Goal: Information Seeking & Learning: Learn about a topic

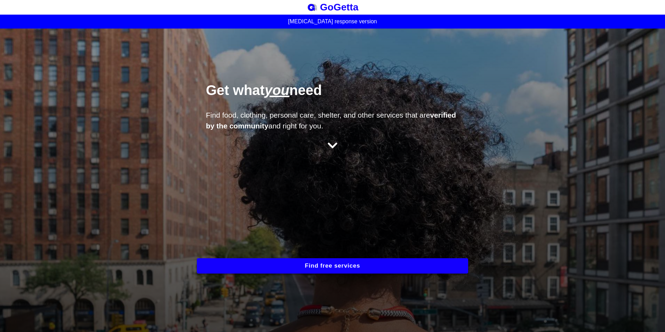
click at [326, 267] on button "Find free services" at bounding box center [332, 265] width 271 height 15
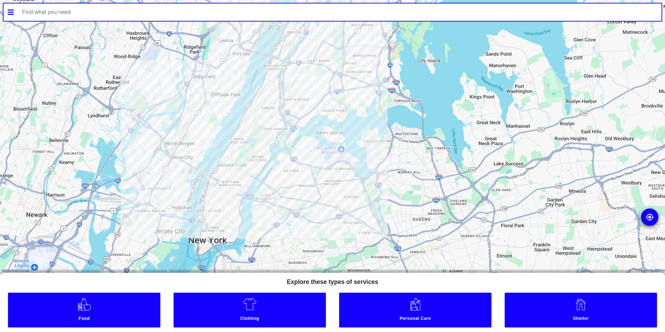
click at [91, 306] on link "Food" at bounding box center [84, 310] width 152 height 35
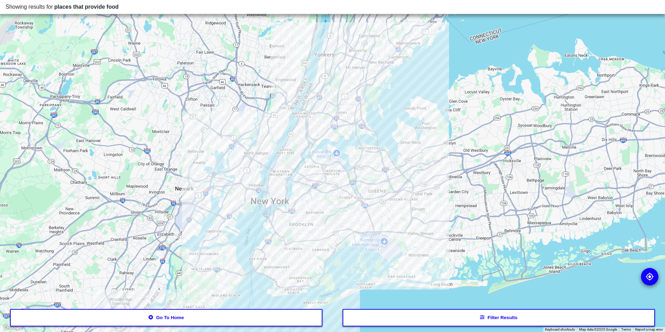
click at [507, 321] on button "Filter results" at bounding box center [499, 317] width 313 height 17
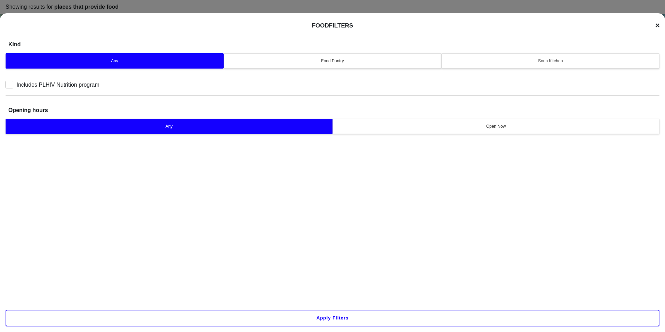
click at [657, 24] on icon at bounding box center [658, 26] width 4 height 6
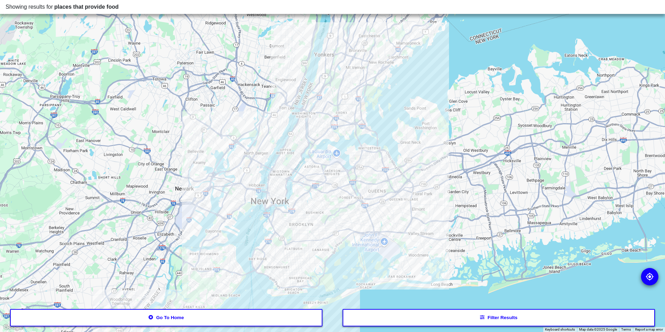
click at [652, 275] on img at bounding box center [650, 276] width 8 height 8
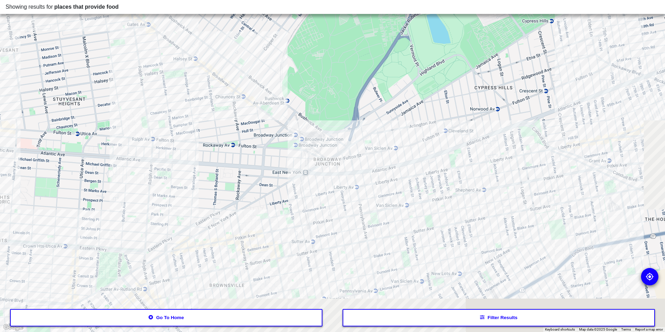
drag, startPoint x: 390, startPoint y: 218, endPoint x: 329, endPoint y: 115, distance: 118.8
click at [329, 115] on div at bounding box center [332, 166] width 665 height 332
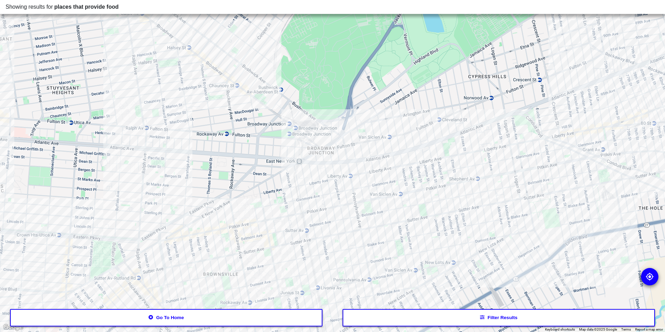
click at [451, 153] on div at bounding box center [332, 166] width 665 height 332
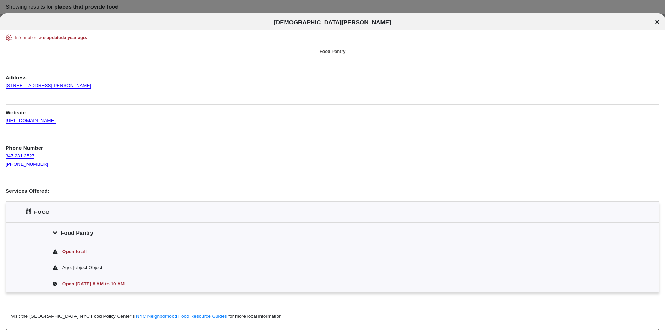
click at [660, 22] on div "[DEMOGRAPHIC_DATA][PERSON_NAME]" at bounding box center [332, 22] width 665 height 7
click at [659, 20] on icon at bounding box center [657, 22] width 4 height 4
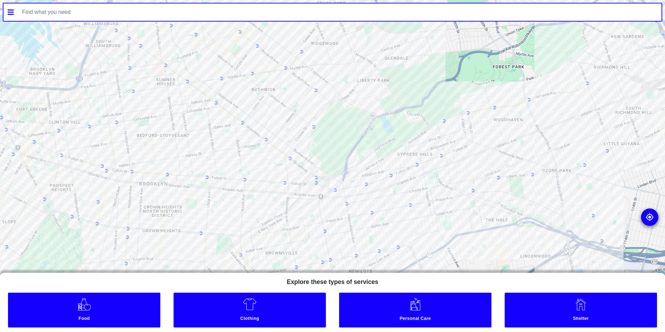
click at [430, 308] on link "Personal Care" at bounding box center [415, 310] width 152 height 35
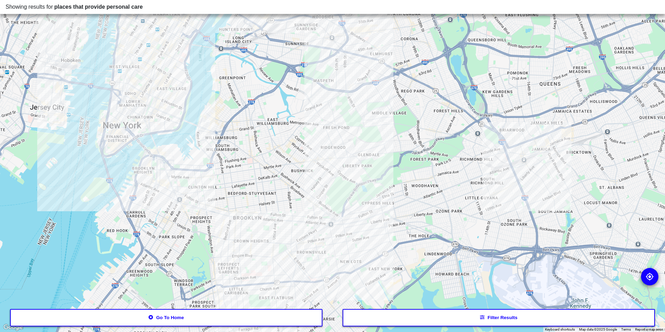
click at [319, 256] on div at bounding box center [332, 166] width 665 height 332
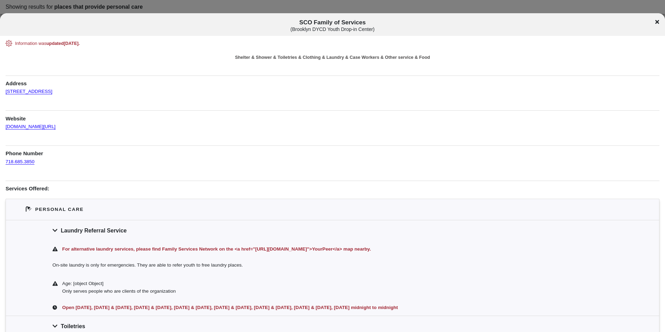
click at [657, 21] on icon at bounding box center [657, 22] width 4 height 6
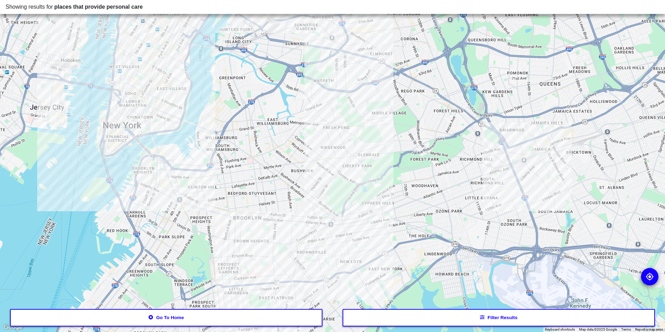
click at [319, 253] on div at bounding box center [332, 166] width 665 height 332
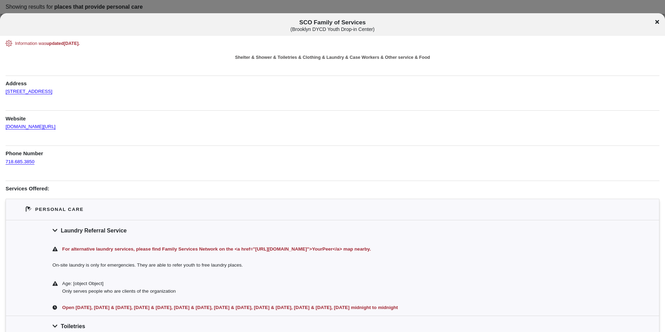
click at [657, 21] on icon at bounding box center [657, 22] width 4 height 4
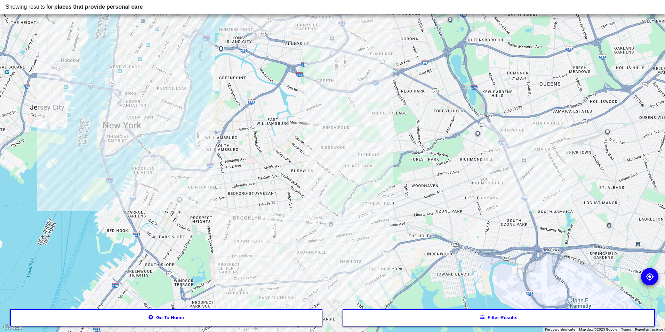
click at [319, 231] on div at bounding box center [332, 166] width 665 height 332
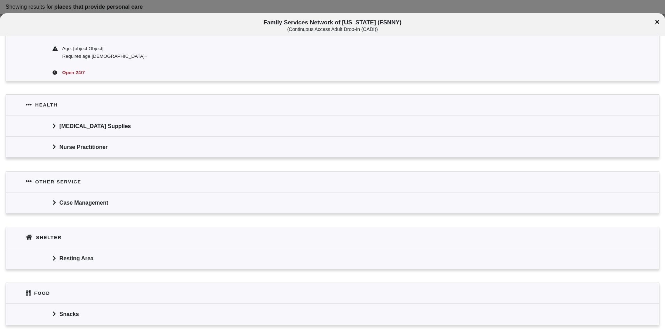
scroll to position [365, 0]
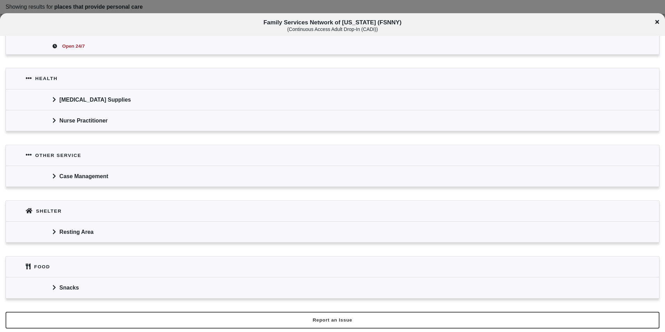
click at [75, 234] on div "Resting Area" at bounding box center [332, 231] width 653 height 21
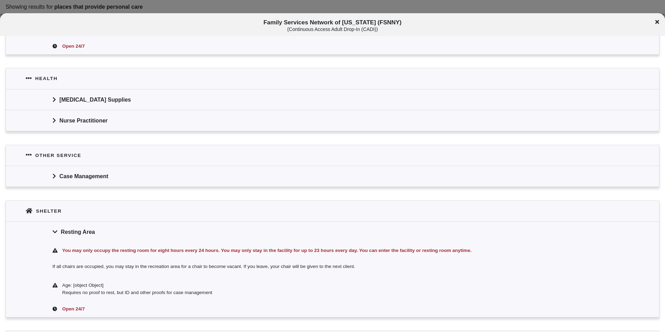
click at [653, 21] on div "Family Services Network of [US_STATE] (FSNNY) ( Continuous Access Adult Drop-In…" at bounding box center [332, 25] width 665 height 13
click at [655, 22] on icon at bounding box center [657, 22] width 4 height 6
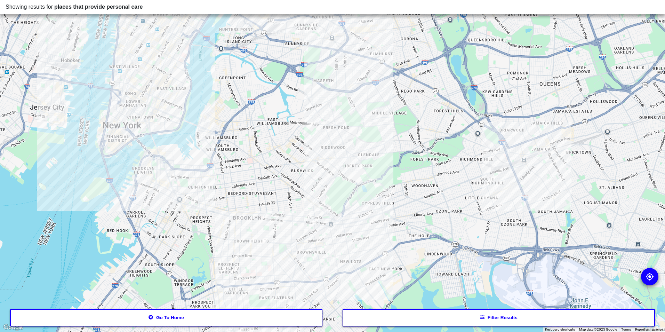
click at [295, 237] on div at bounding box center [332, 166] width 665 height 332
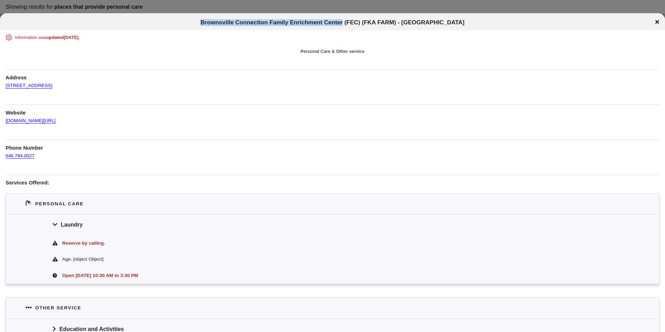
drag, startPoint x: 220, startPoint y: 21, endPoint x: 361, endPoint y: 22, distance: 140.9
click at [361, 22] on span "Brownsville Connection Family Enrichment Center (FEC) (FKA FARM) - [GEOGRAPHIC_…" at bounding box center [332, 22] width 264 height 7
